Goal: Task Accomplishment & Management: Complete application form

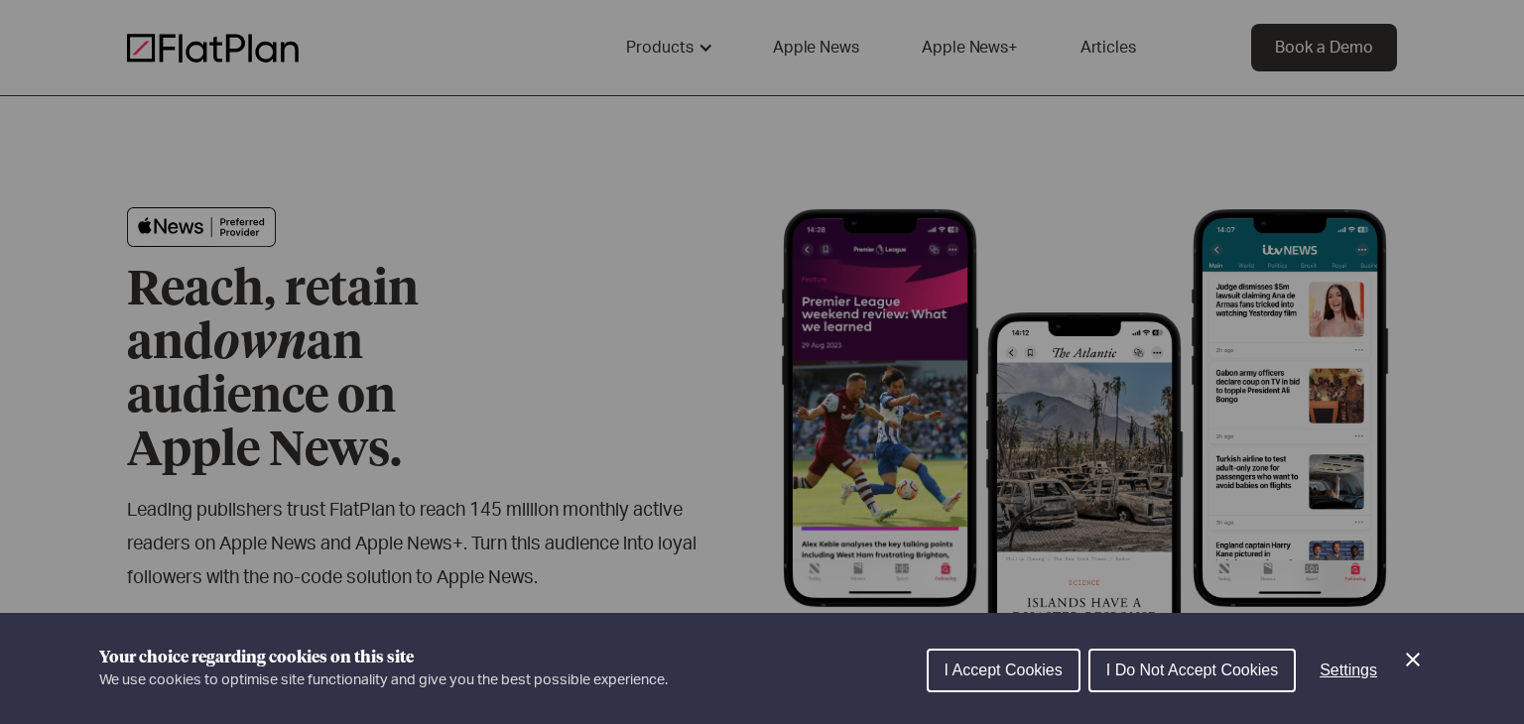
click at [998, 691] on button "I Accept Cookies" at bounding box center [1004, 671] width 154 height 44
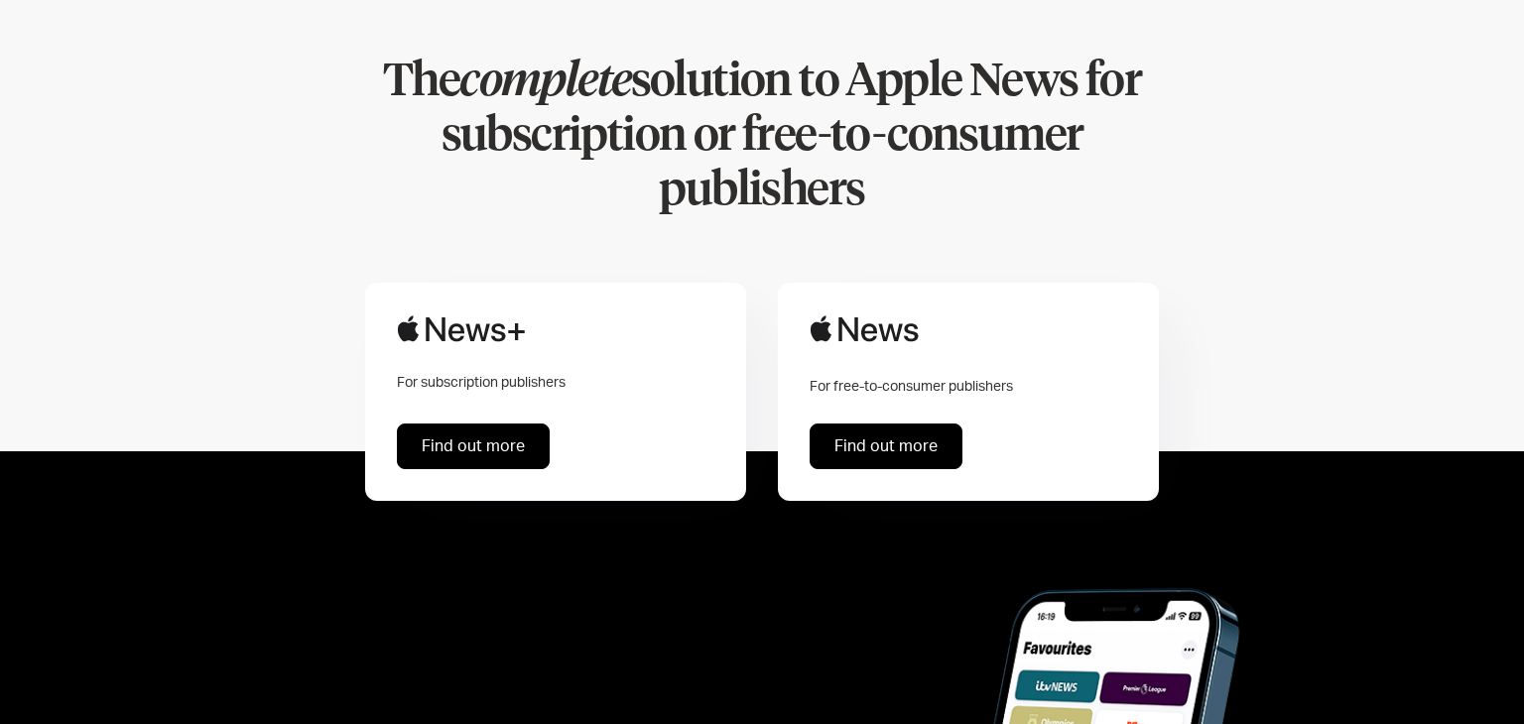
scroll to position [1056, 0]
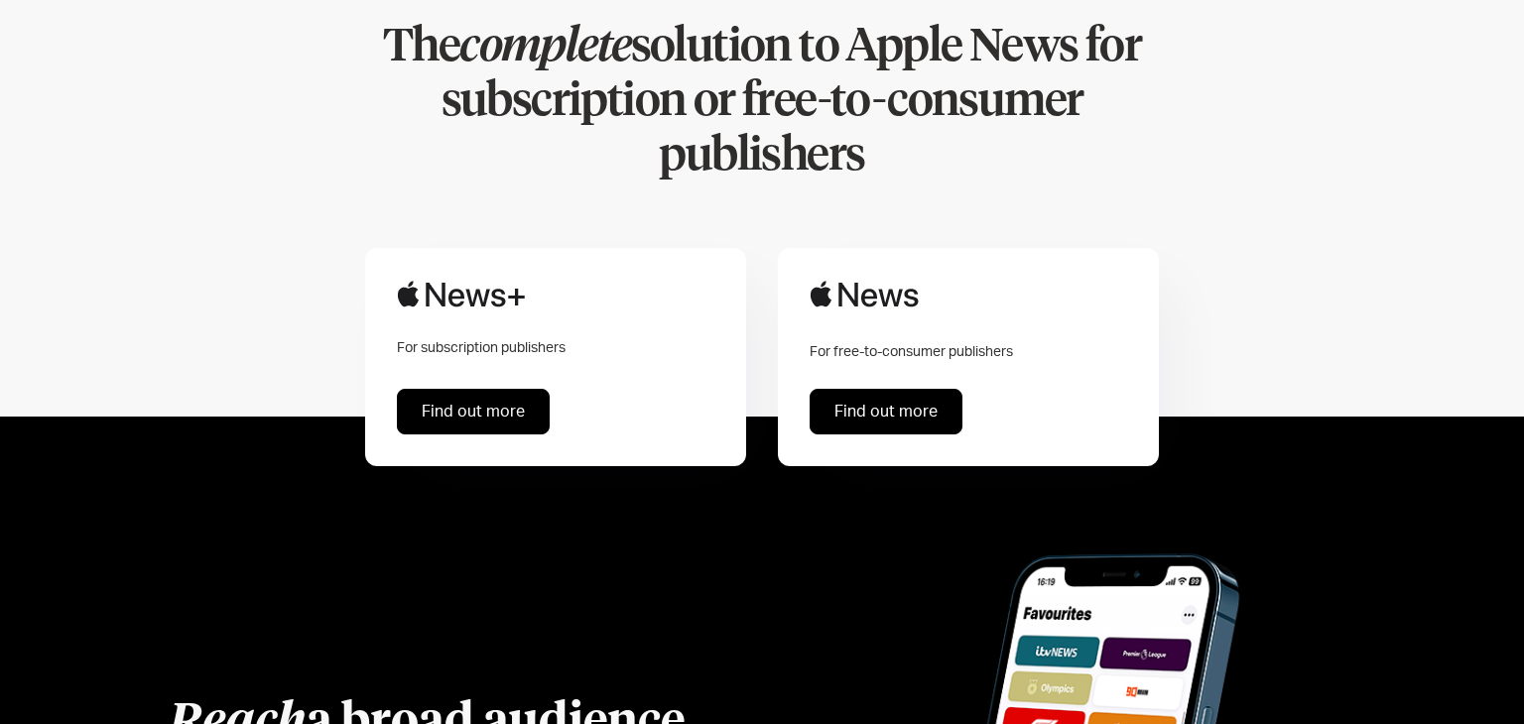
click at [870, 335] on div "For free-to-consumer publishers Find out more" at bounding box center [968, 357] width 381 height 218
click at [874, 389] on link "Find out more" at bounding box center [886, 412] width 153 height 46
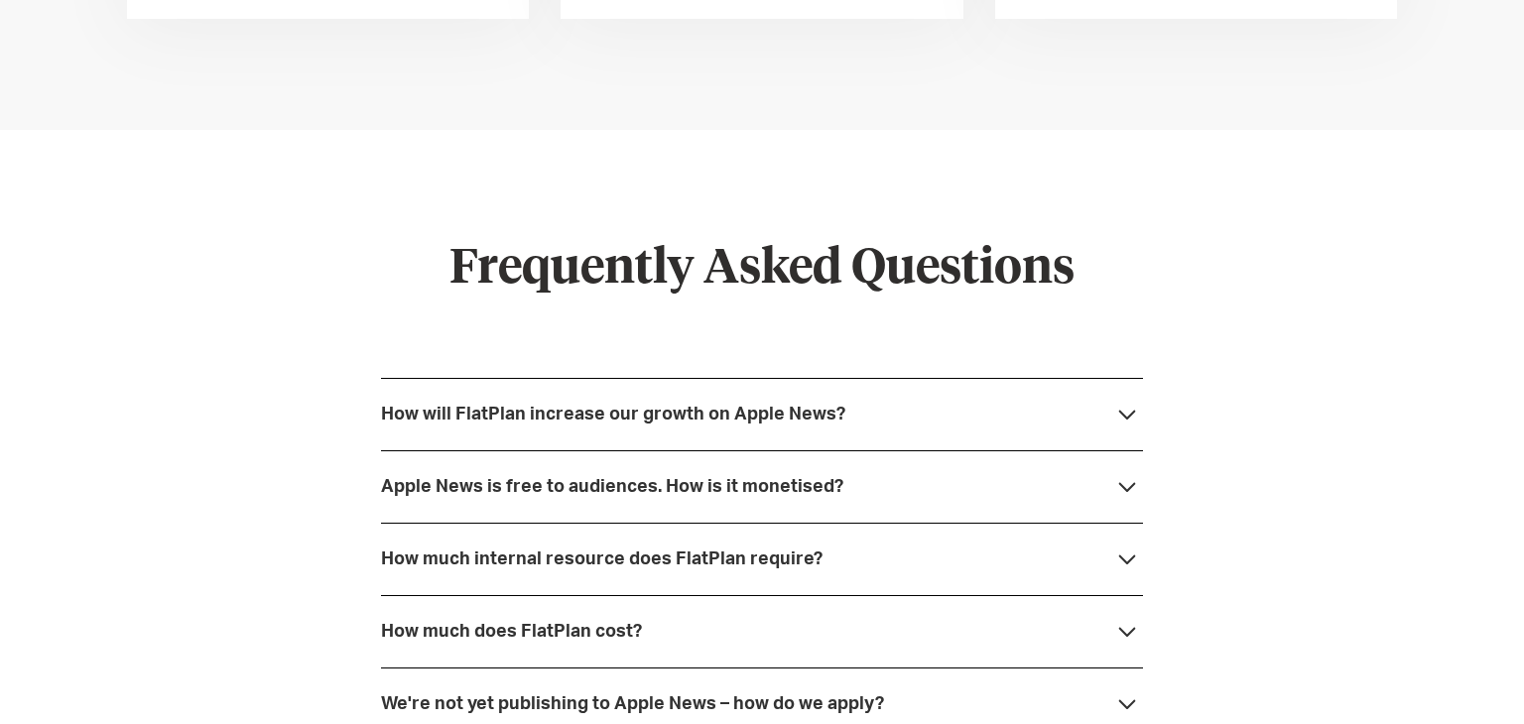
scroll to position [5125, 0]
click at [598, 472] on div "Apple News is free to audiences. How is it monetised?" at bounding box center [762, 485] width 762 height 72
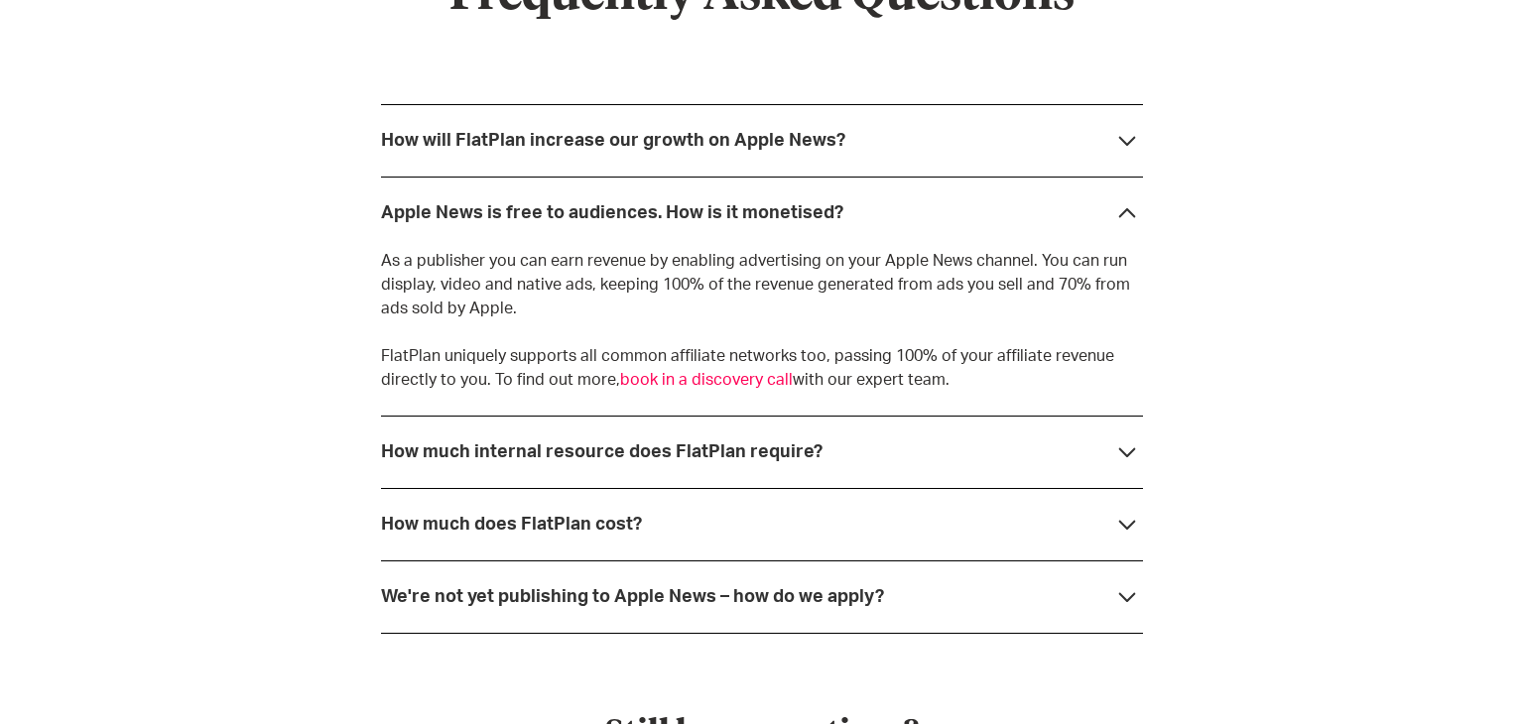
scroll to position [5406, 0]
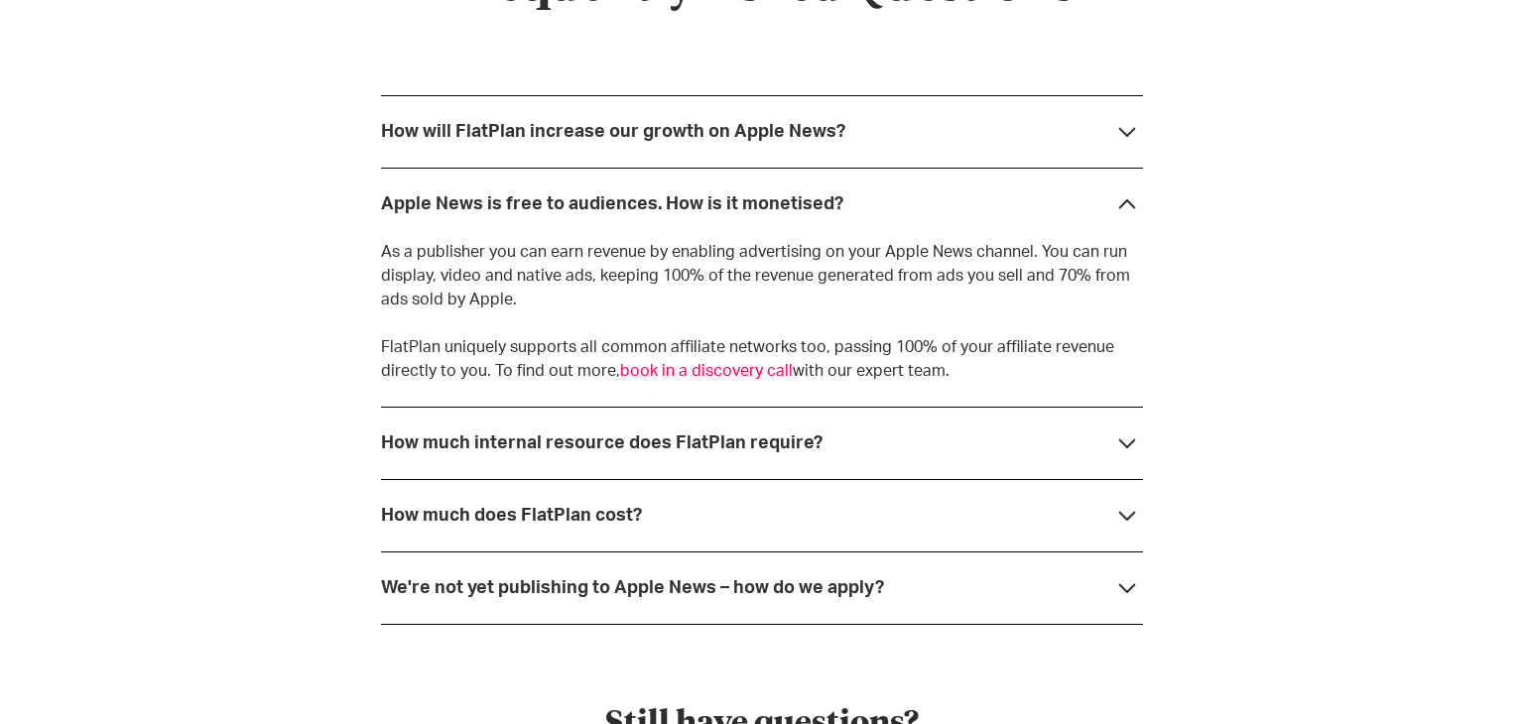
click at [636, 506] on div "How much does FlatPlan cost?" at bounding box center [511, 516] width 261 height 20
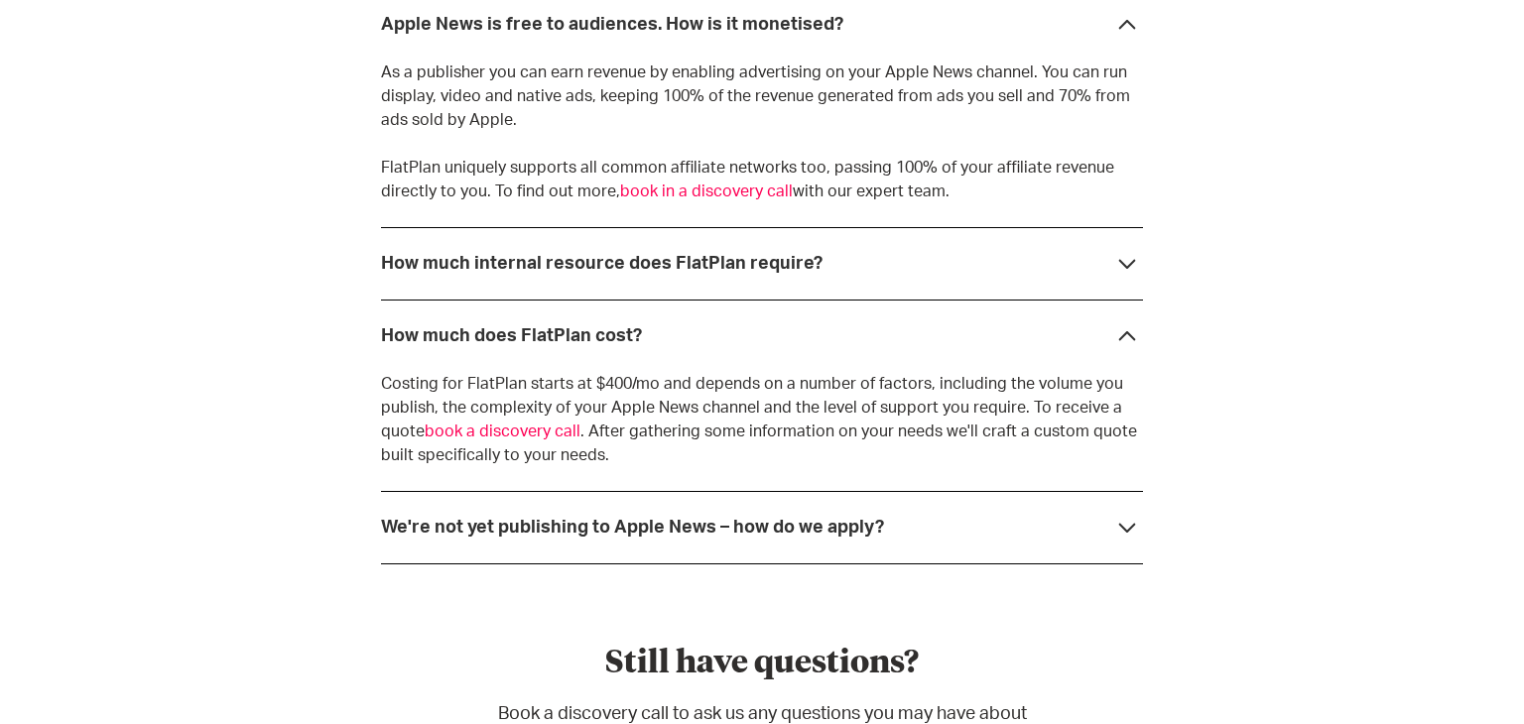
scroll to position [5584, 0]
click at [633, 523] on strong "We're not yet publishing to Apple News – how do we apply?" at bounding box center [632, 529] width 503 height 18
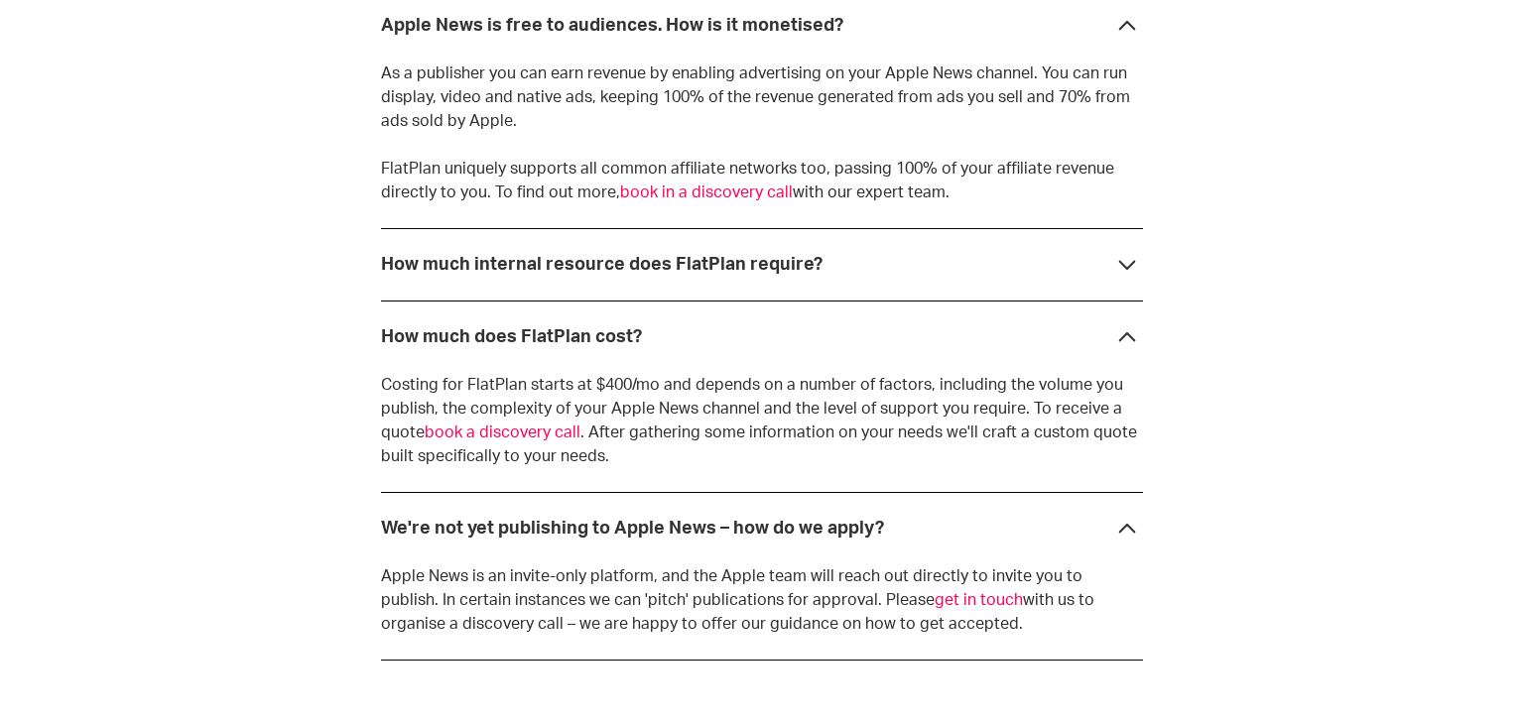
click at [935, 601] on link "get in touch" at bounding box center [979, 600] width 88 height 16
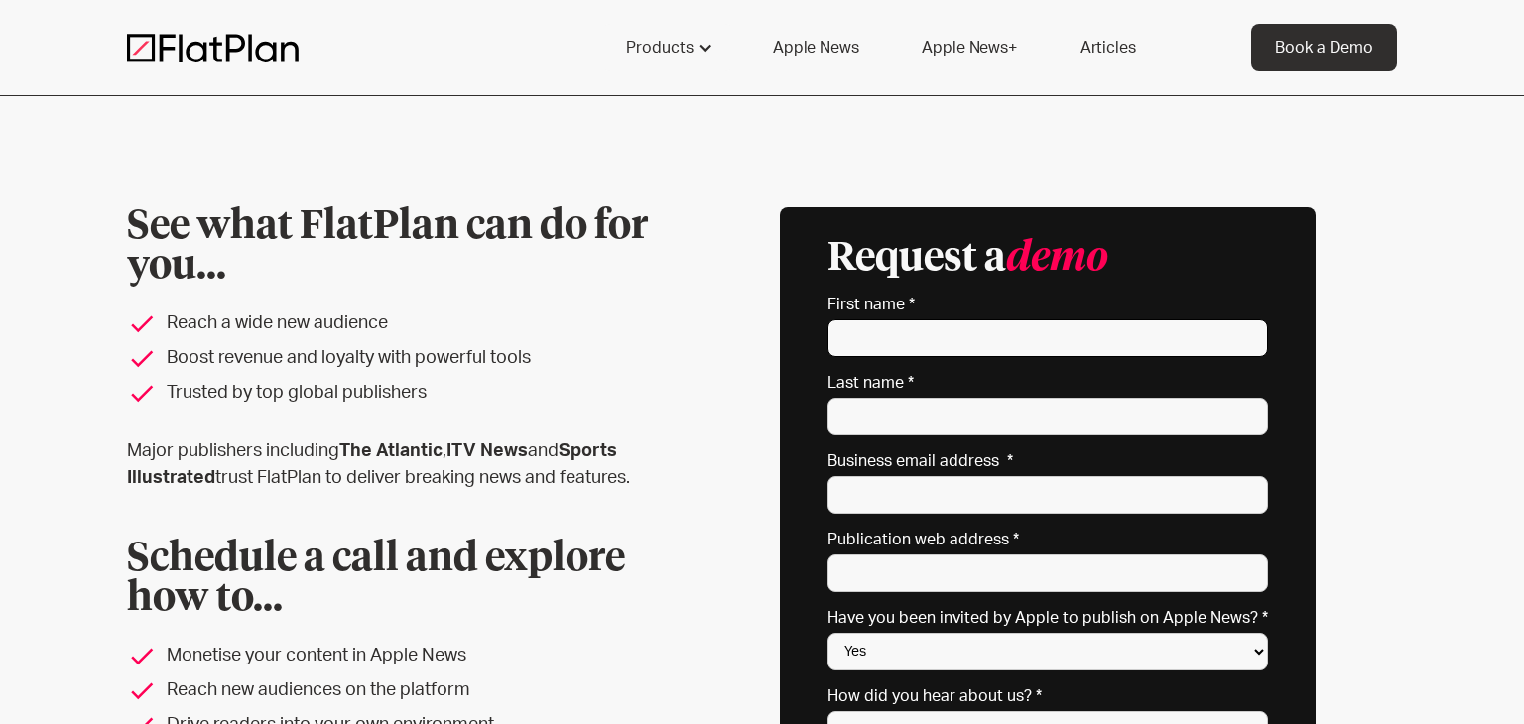
click at [899, 328] on input "First name *" at bounding box center [1048, 339] width 441 height 38
type input "Lauren"
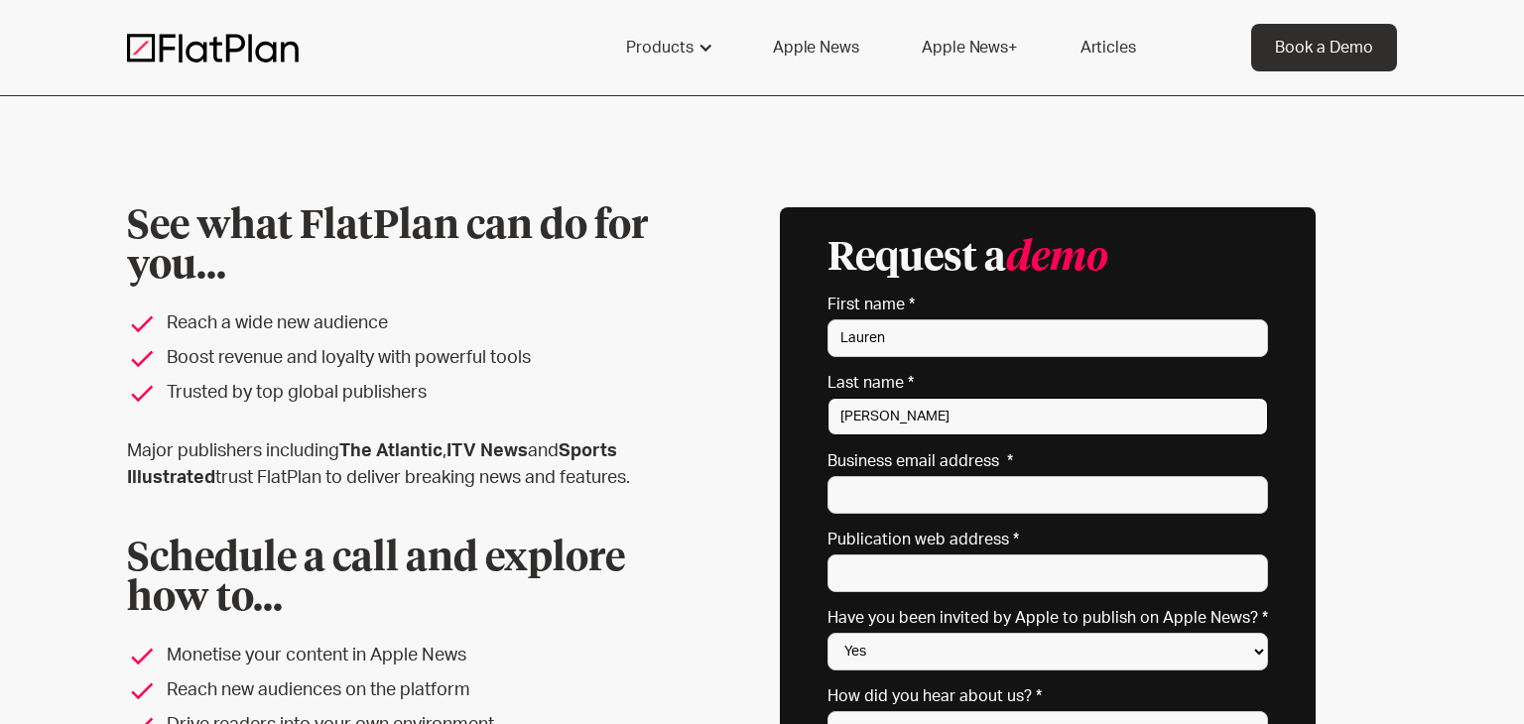
type input "[PERSON_NAME]"
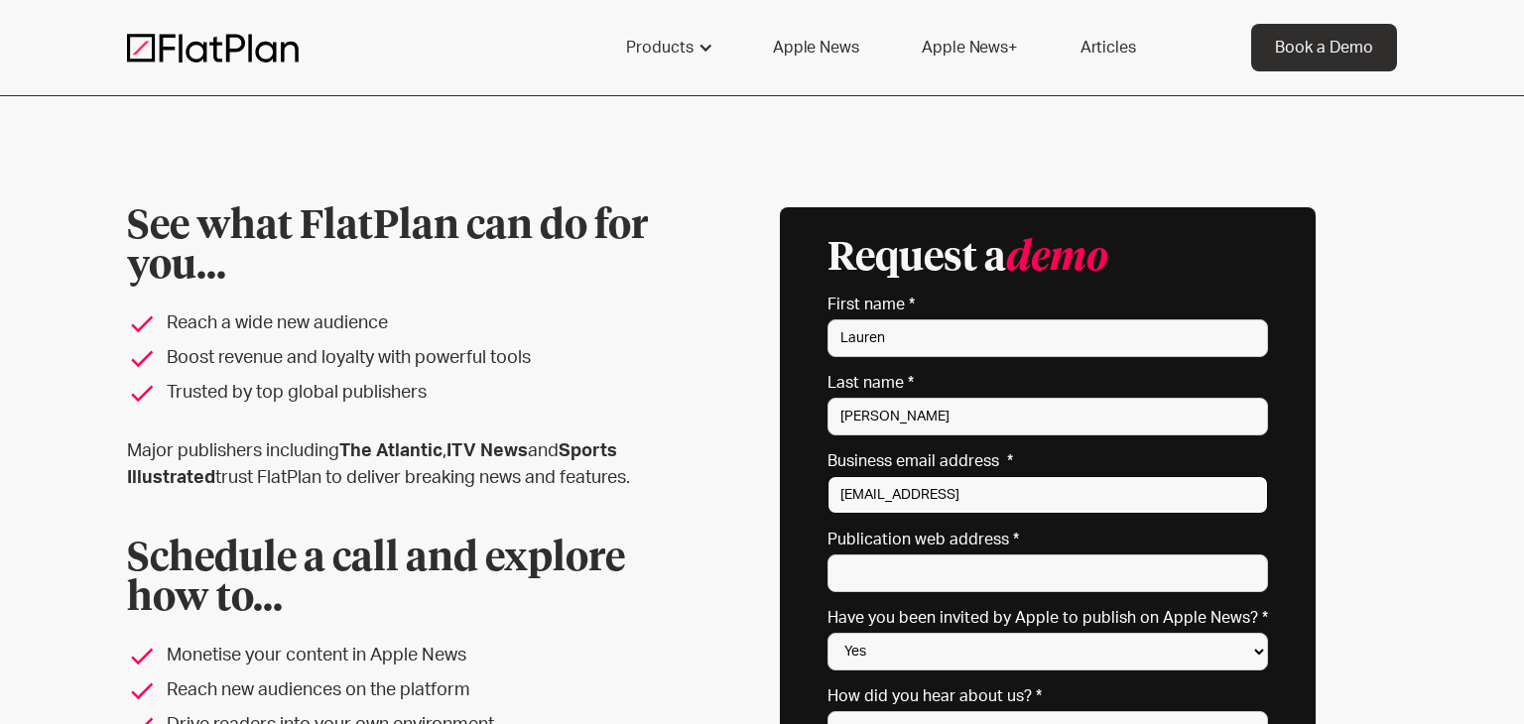
type input "[EMAIL_ADDRESS]"
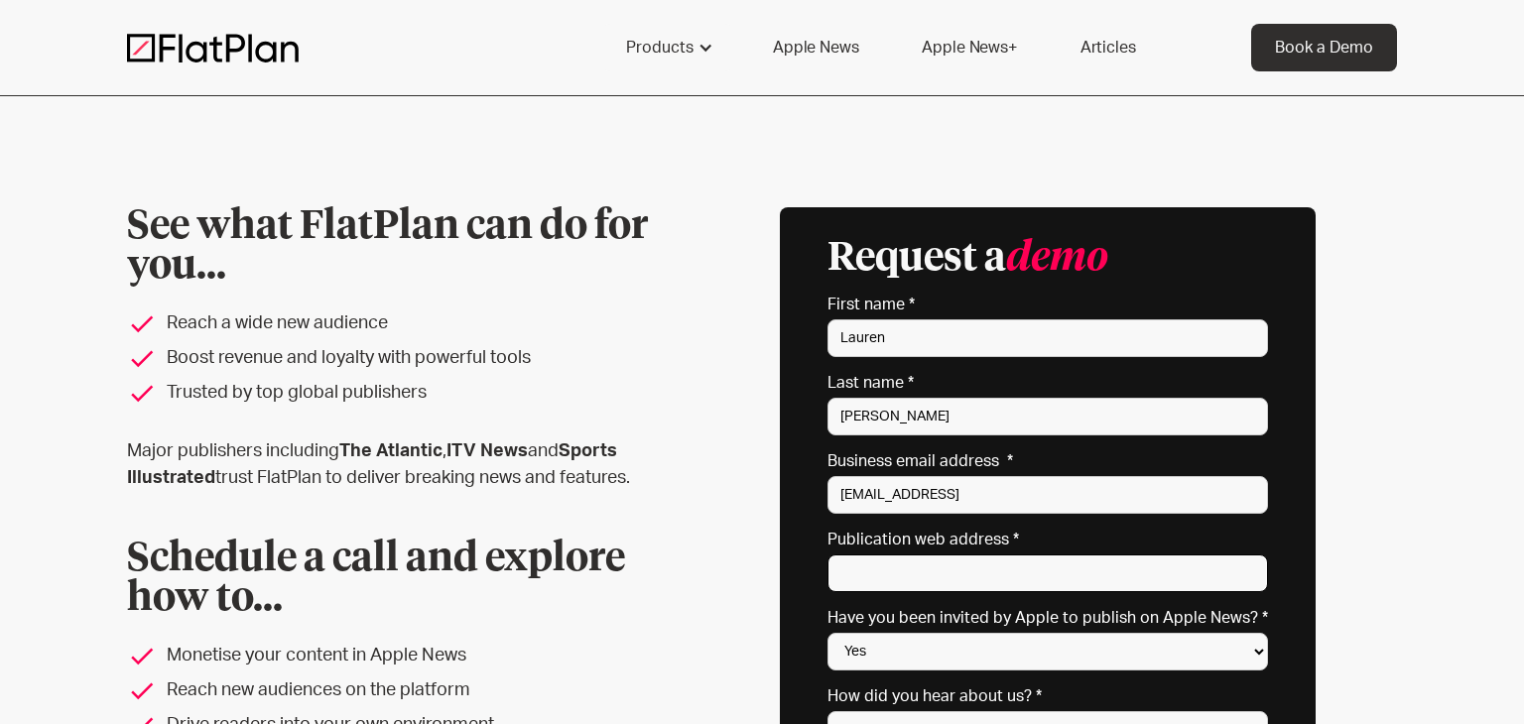
click at [997, 573] on input "Publication web address *" at bounding box center [1048, 574] width 441 height 38
paste input "[URL][DOMAIN_NAME]"
type input "[URL][DOMAIN_NAME]"
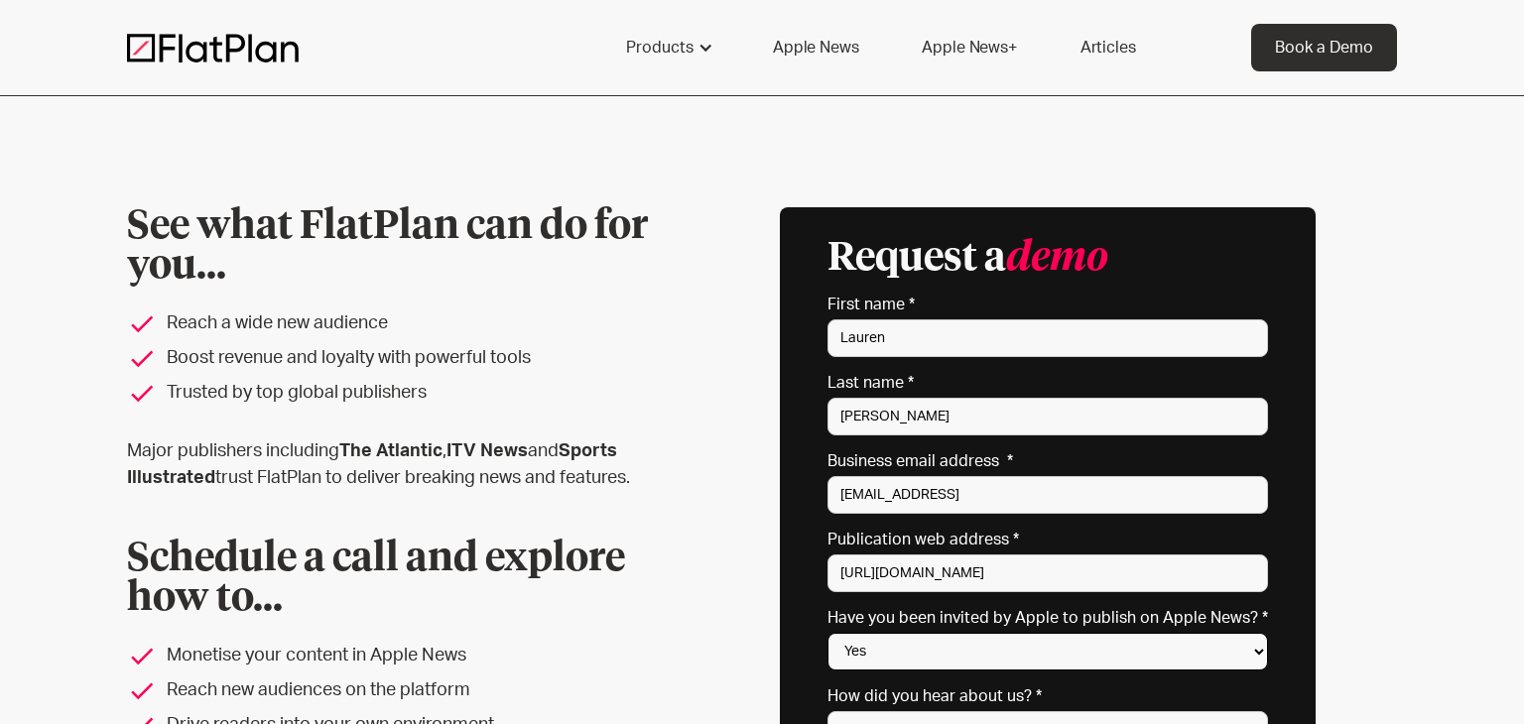
click at [1008, 655] on select "Yes No Not sure" at bounding box center [1048, 652] width 441 height 38
select select "No"
click at [834, 633] on select "Yes No Not sure" at bounding box center [1048, 652] width 441 height 38
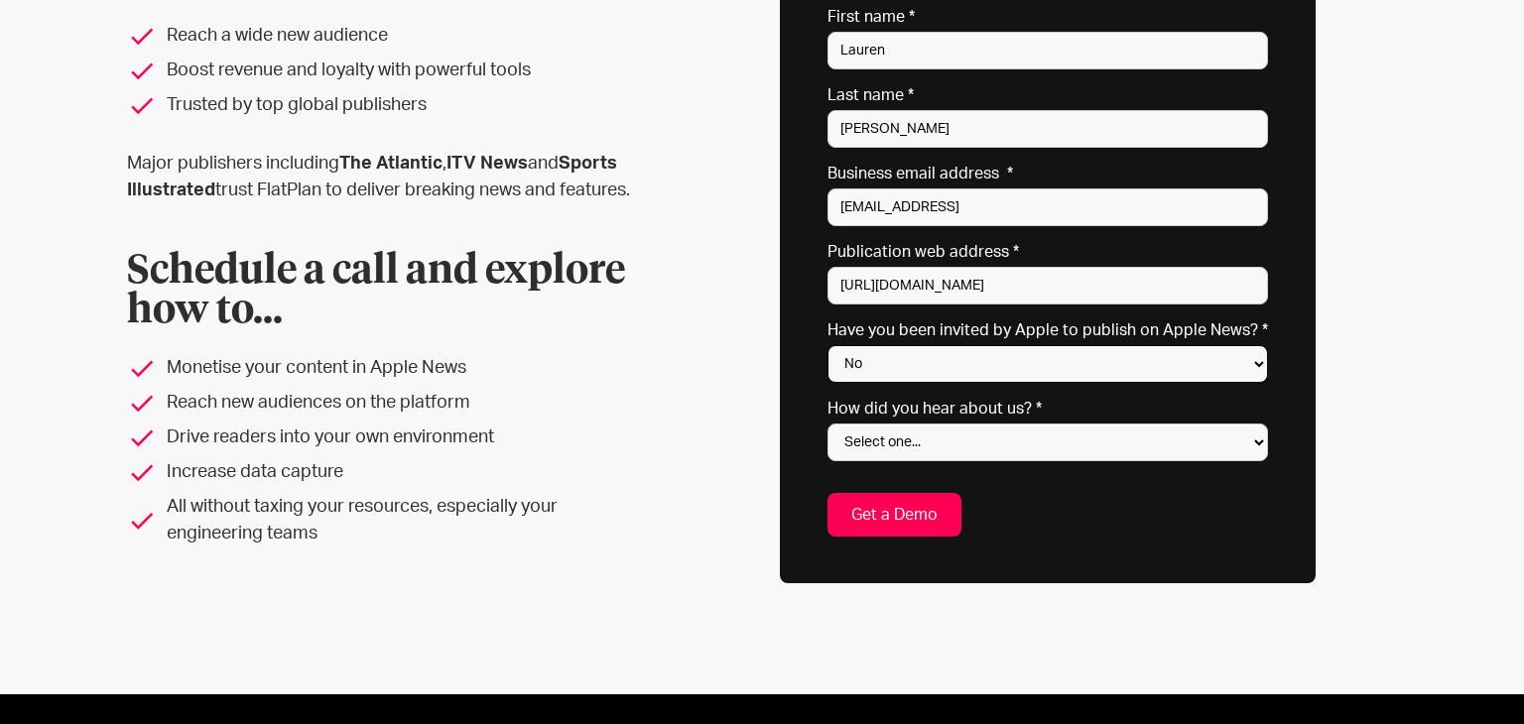
scroll to position [314, 0]
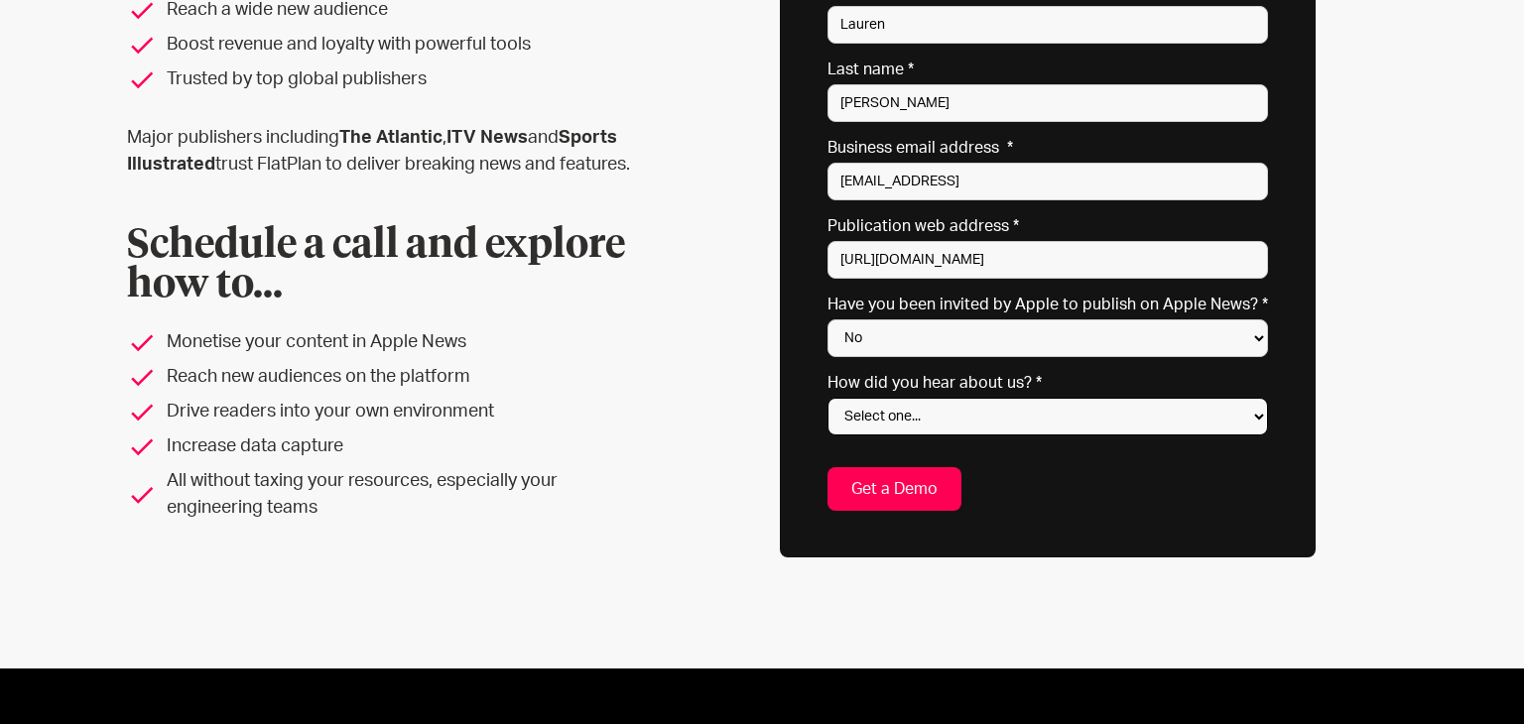
click at [1119, 424] on select "Select one... Search engine (Google, DuckDuckGo etc) Apple website Google Ad Li…" at bounding box center [1048, 417] width 441 height 38
select select "Other"
click at [834, 398] on select "Select one... Search engine (Google, DuckDuckGo etc) Apple website Google Ad Li…" at bounding box center [1048, 417] width 441 height 38
click at [941, 498] on input "Get a Demo" at bounding box center [895, 489] width 134 height 44
type input "Please wait..."
